Goal: Transaction & Acquisition: Purchase product/service

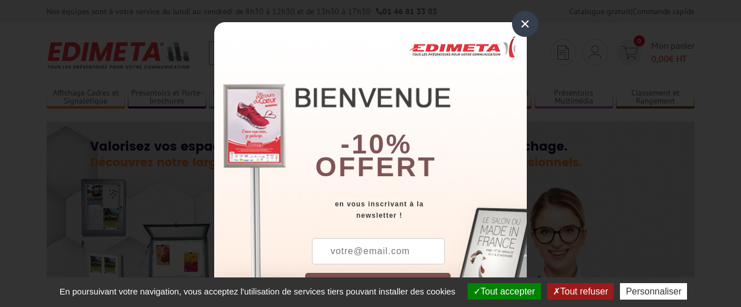
click at [519, 28] on div "×" at bounding box center [525, 24] width 26 height 26
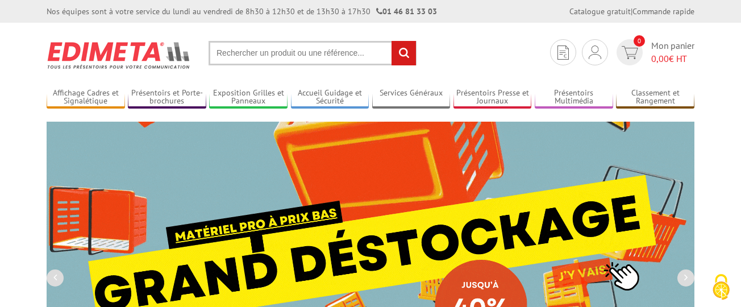
click at [237, 57] on input "text" at bounding box center [313, 53] width 208 height 24
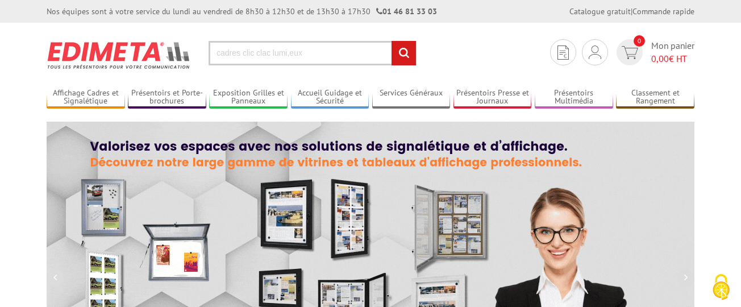
type input "cadres clic clac lumi,eux"
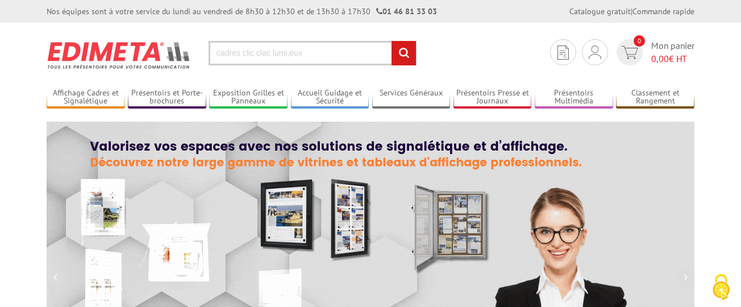
click at [409, 51] on input "rechercher" at bounding box center [404, 53] width 24 height 24
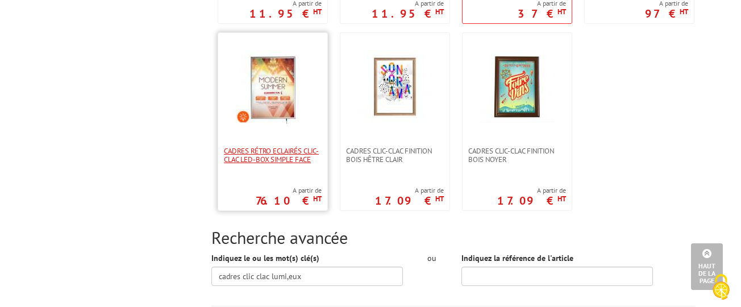
scroll to position [898, 0]
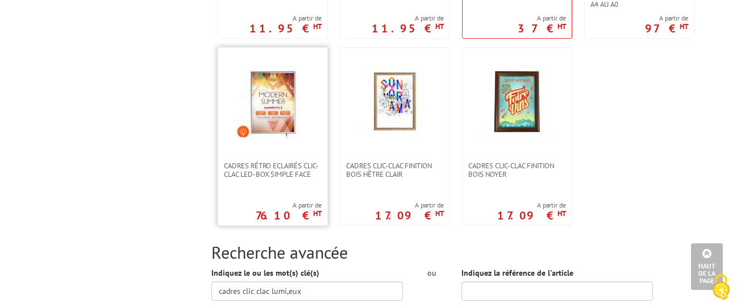
click at [276, 110] on img at bounding box center [273, 102] width 74 height 74
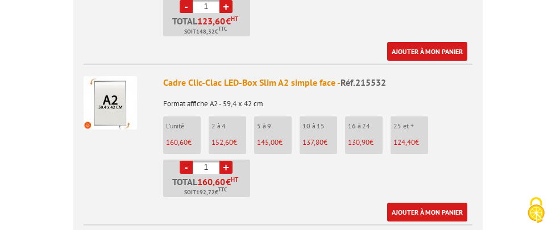
scroll to position [783, 0]
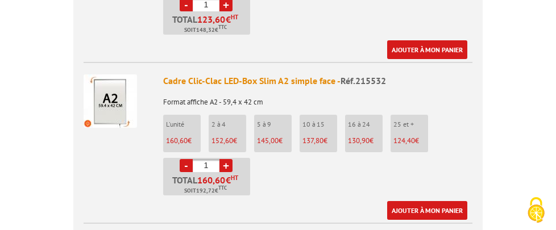
click at [226, 159] on link "+" at bounding box center [225, 165] width 13 height 13
type input "5"
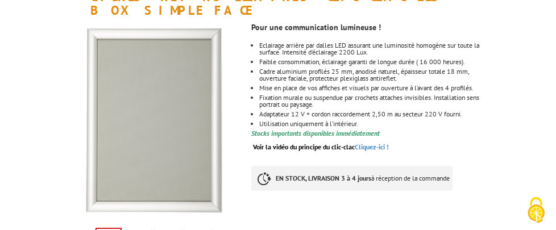
scroll to position [0, 0]
